Goal: Task Accomplishment & Management: Manage account settings

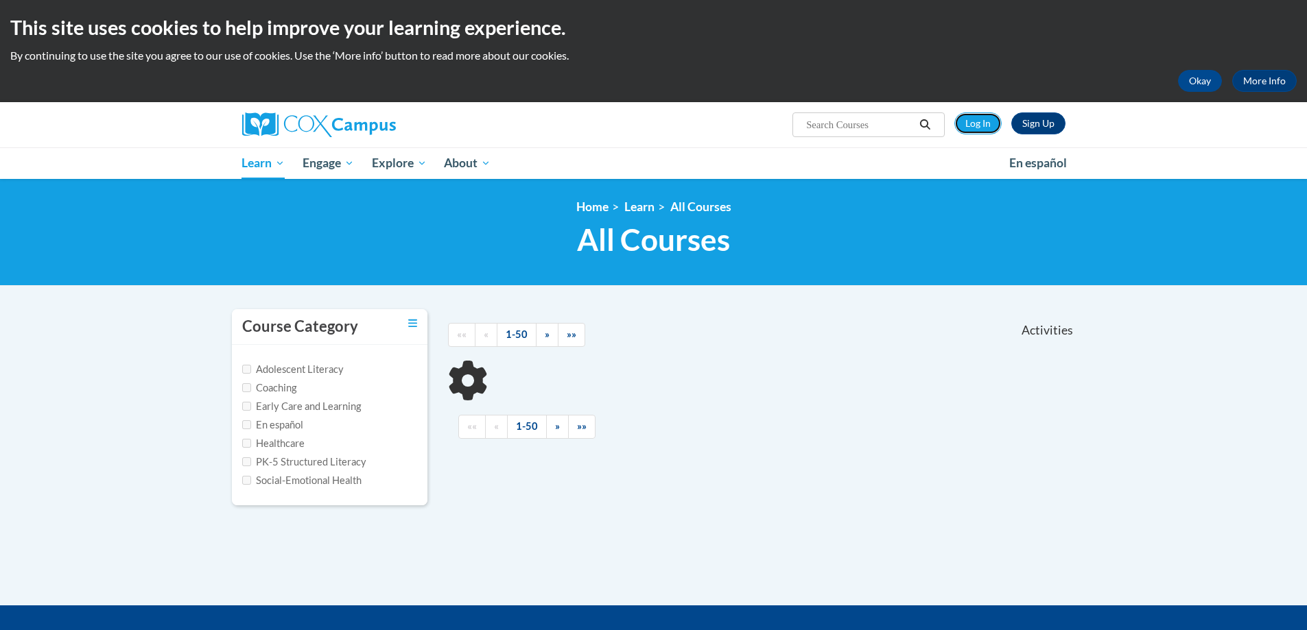
click at [985, 121] on link "Log In" at bounding box center [977, 123] width 47 height 22
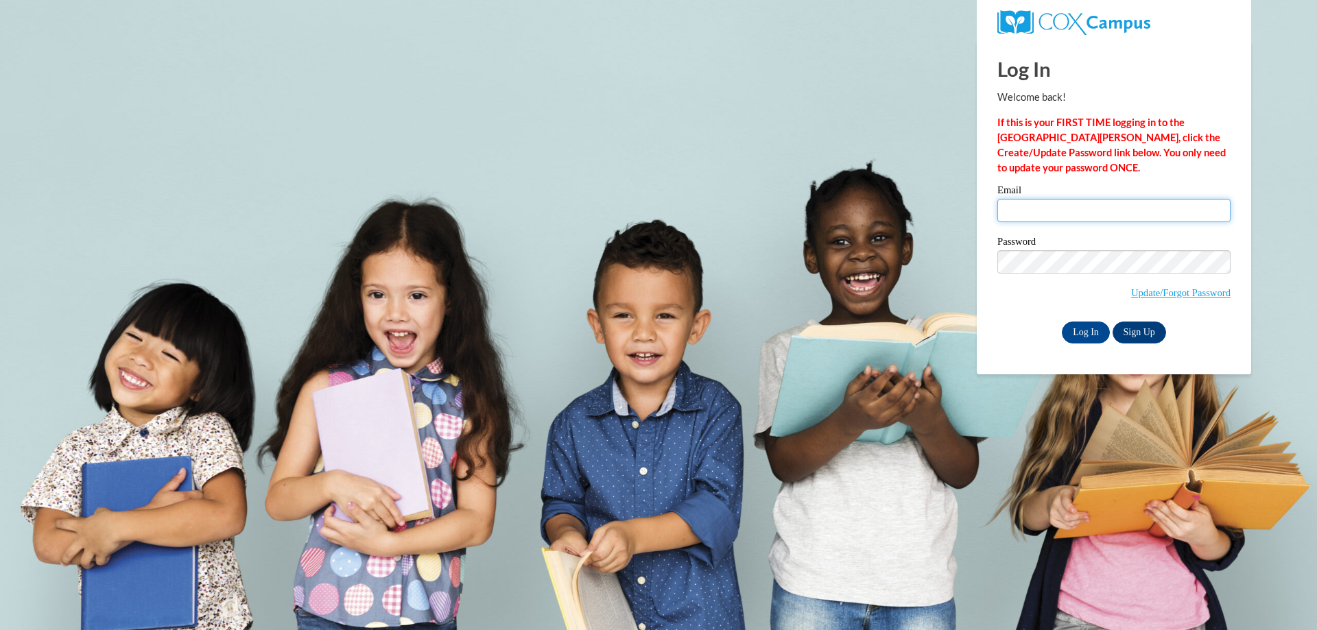
click at [1063, 204] on input "Email" at bounding box center [1113, 210] width 233 height 23
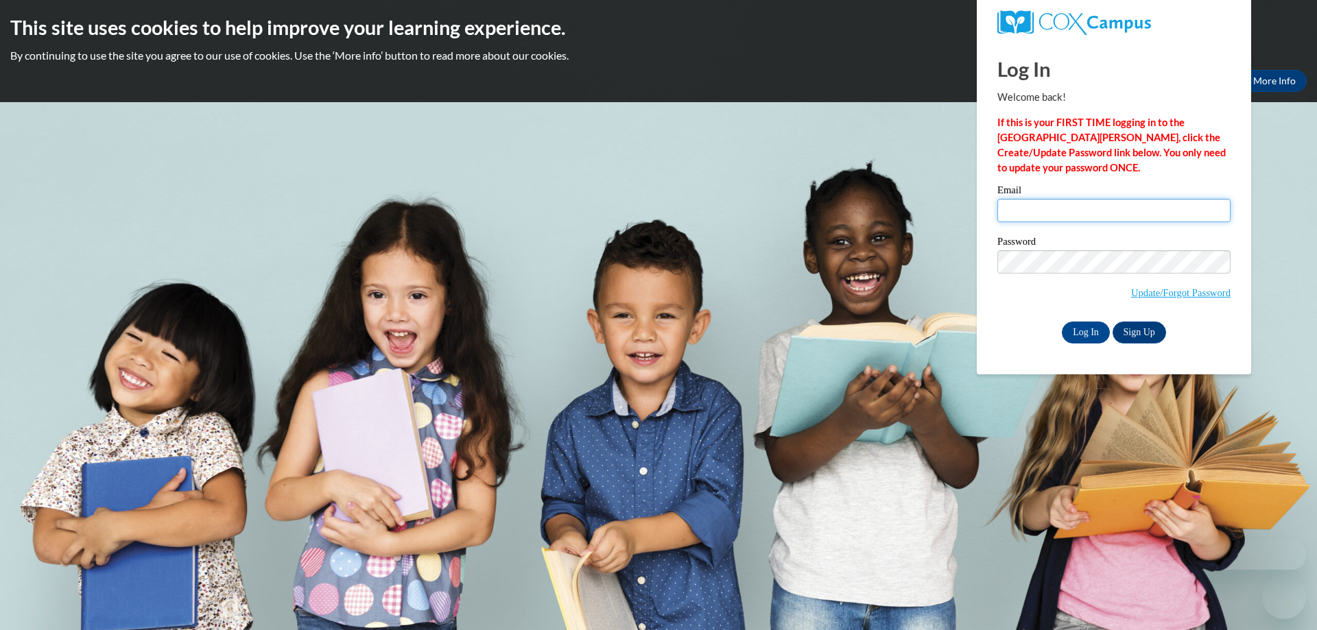
type input "kharris@georgiasouthern.edu"
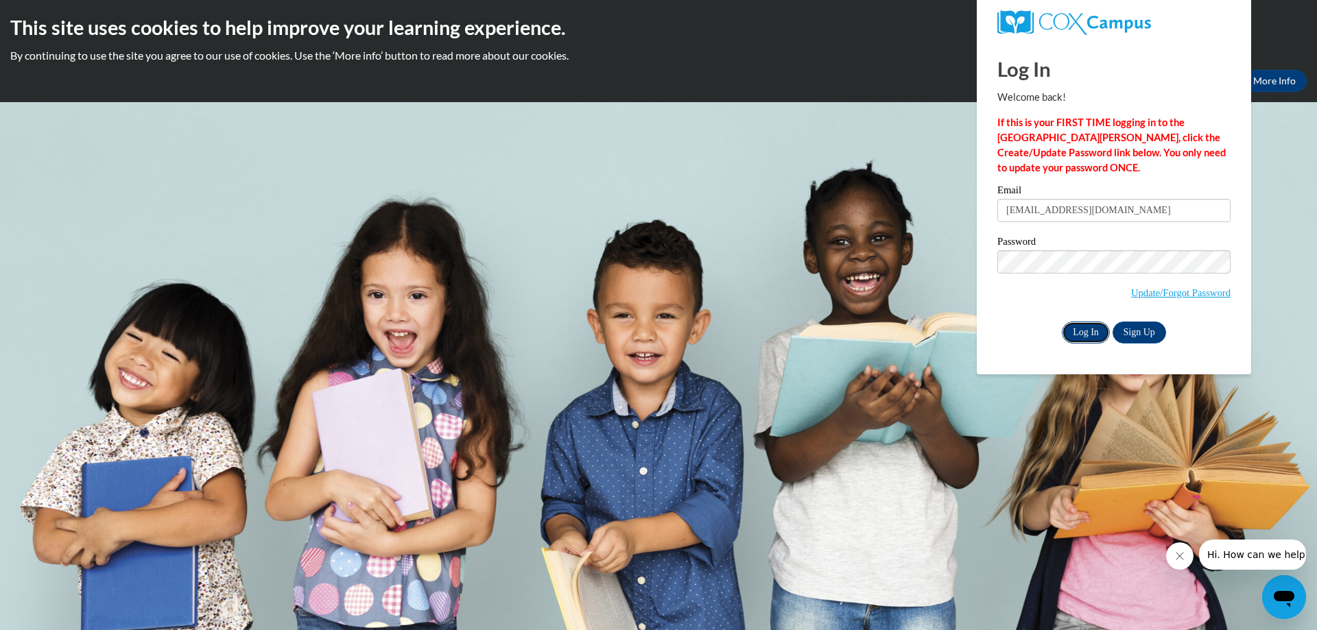
click at [1092, 336] on input "Log In" at bounding box center [1086, 333] width 48 height 22
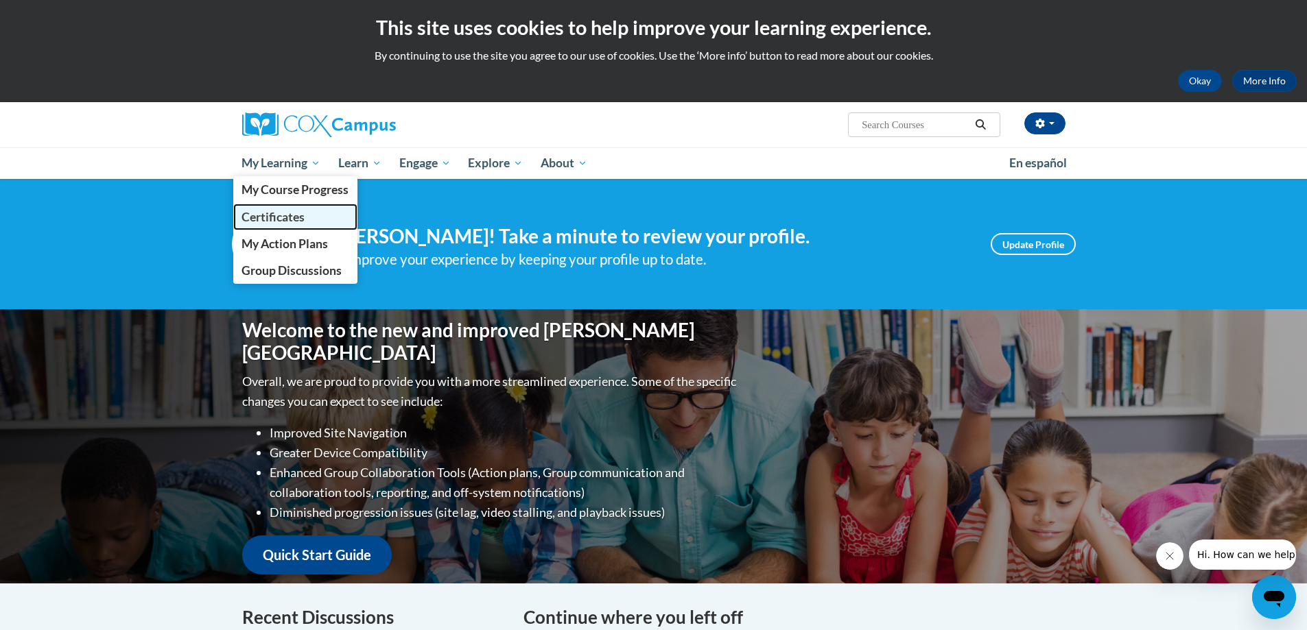
click at [283, 210] on span "Certificates" at bounding box center [272, 217] width 63 height 14
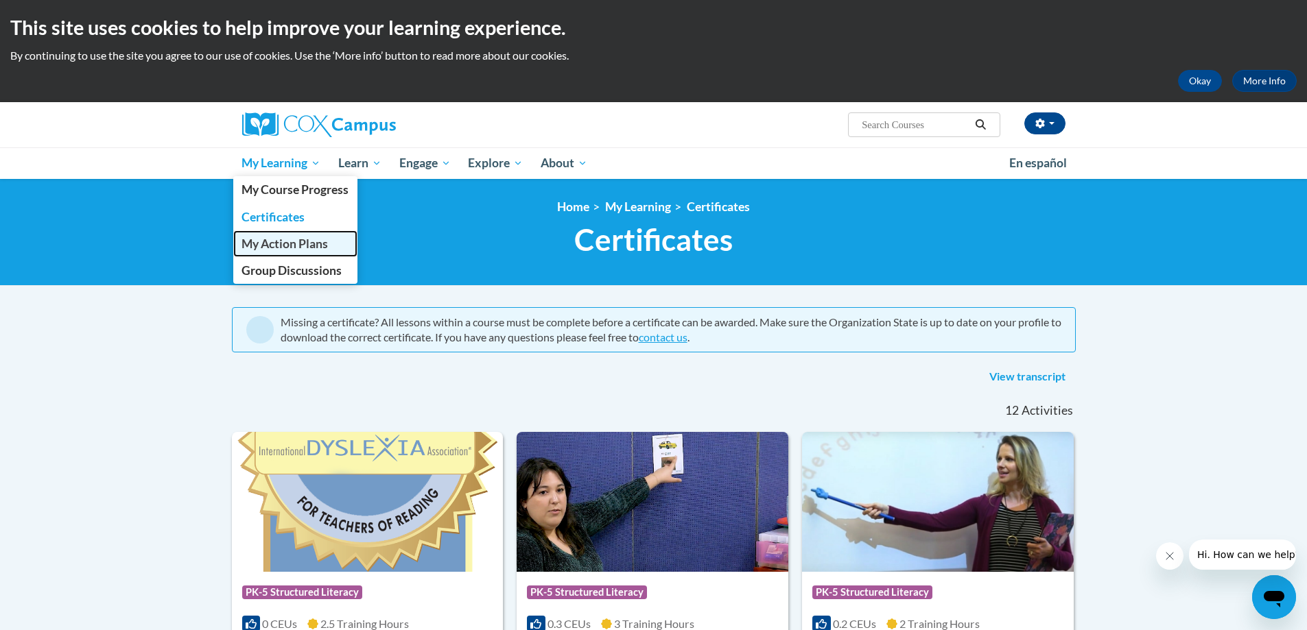
click at [281, 245] on span "My Action Plans" at bounding box center [284, 244] width 86 height 14
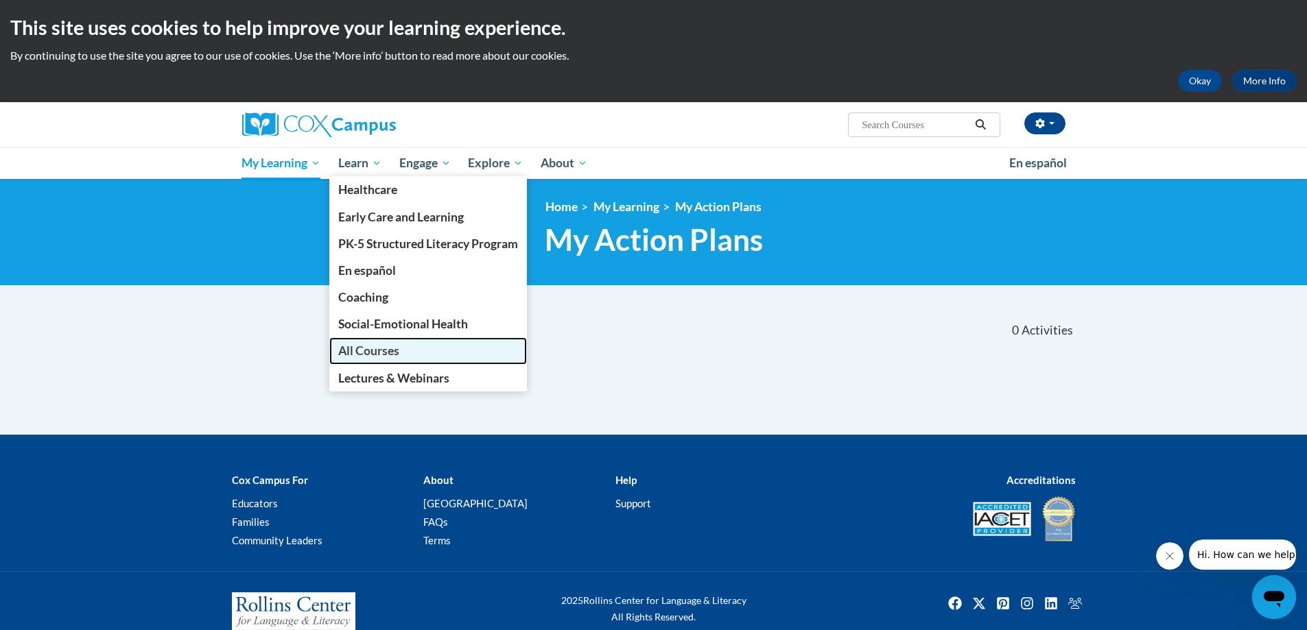
click at [395, 344] on link "All Courses" at bounding box center [428, 350] width 198 height 27
